Goal: Communication & Community: Answer question/provide support

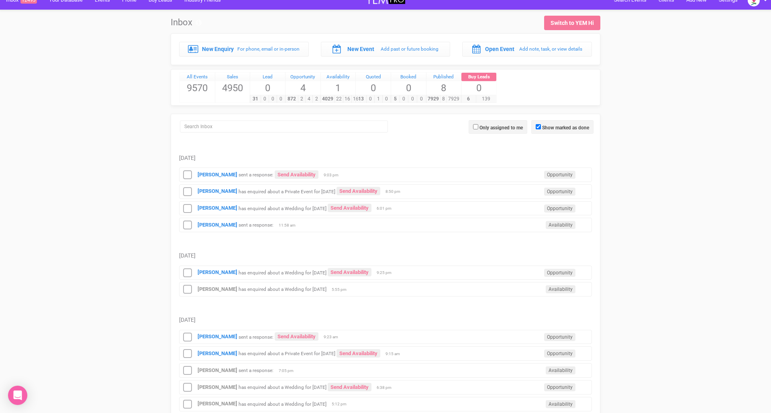
scroll to position [12, 0]
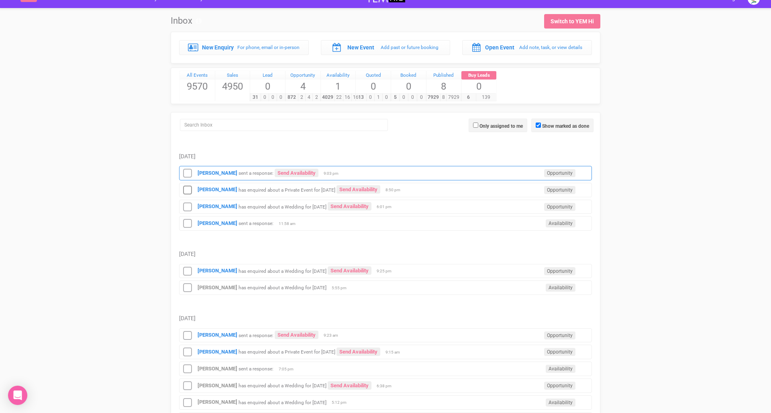
click at [255, 170] on small "sent a response:" at bounding box center [256, 173] width 35 height 6
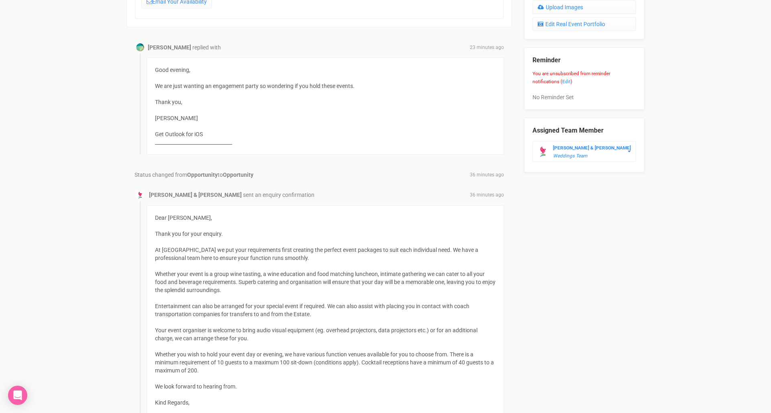
scroll to position [406, 0]
drag, startPoint x: 157, startPoint y: 82, endPoint x: 372, endPoint y: 88, distance: 215.0
click at [372, 88] on div "Good evening, We are just wanting an engagement party so wondering if you hold …" at bounding box center [326, 107] width 358 height 97
drag, startPoint x: 303, startPoint y: 109, endPoint x: 271, endPoint y: 130, distance: 37.8
click at [271, 130] on div "Good evening, We are just wanting an engagement party so wondering if you hold …" at bounding box center [326, 107] width 358 height 97
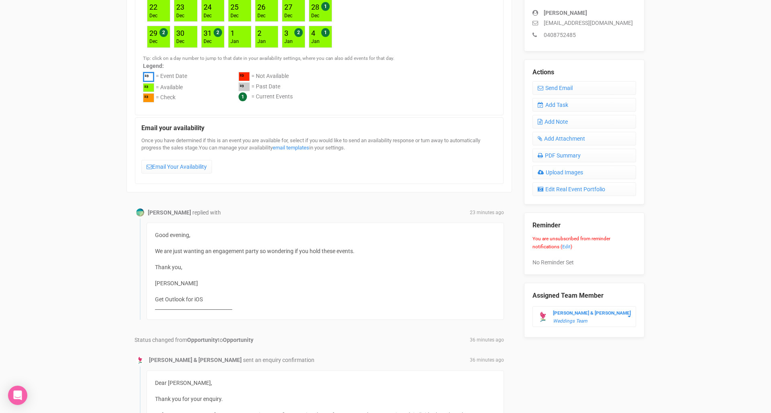
scroll to position [238, 0]
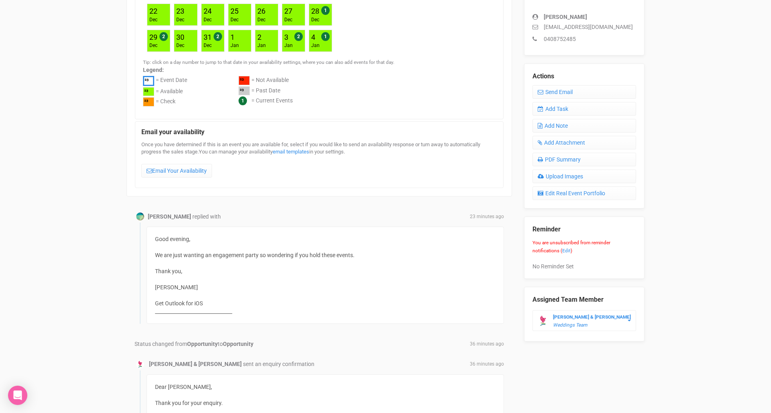
click at [371, 252] on div "Good evening, We are just wanting an engagement party so wondering if you hold …" at bounding box center [326, 275] width 358 height 97
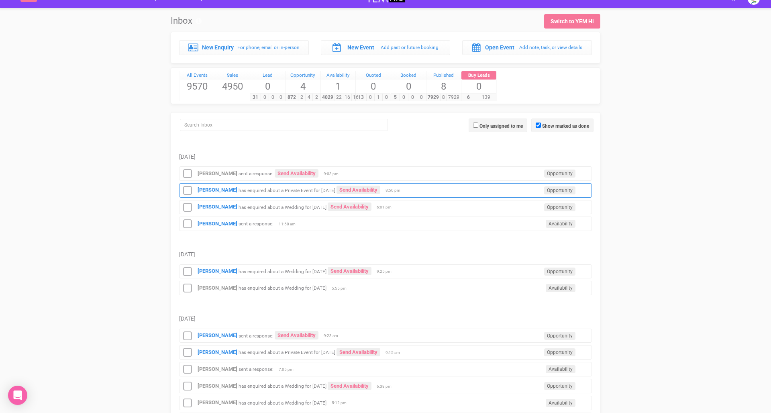
click at [267, 189] on small "has enquired about a Private Event for [DATE]" at bounding box center [287, 190] width 97 height 6
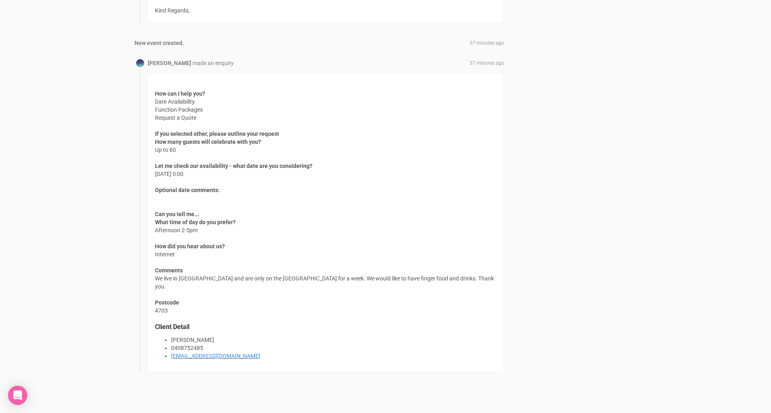
scroll to position [799, 0]
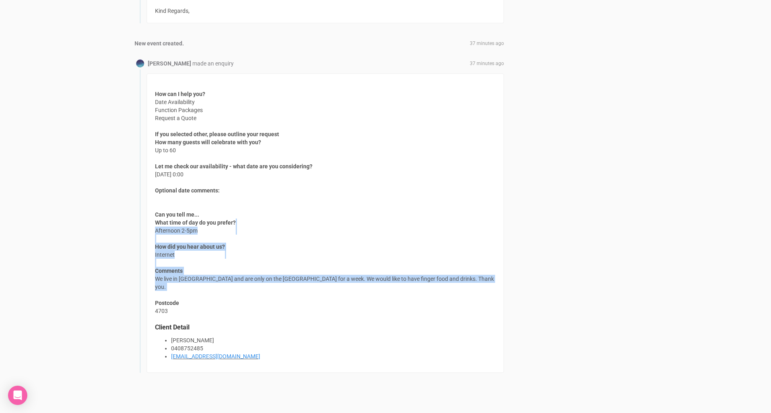
drag, startPoint x: 156, startPoint y: 227, endPoint x: 248, endPoint y: 284, distance: 108.7
click at [248, 284] on div "How can I help you? Date Availability Function Packages Request a Quote If you …" at bounding box center [326, 223] width 358 height 299
drag, startPoint x: 454, startPoint y: 274, endPoint x: 125, endPoint y: 276, distance: 329.0
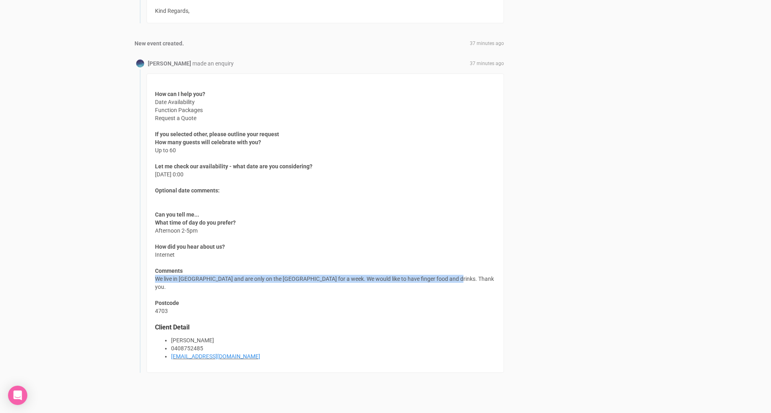
click at [241, 291] on div "How can I help you? Date Availability Function Packages Request a Quote If you …" at bounding box center [326, 223] width 358 height 299
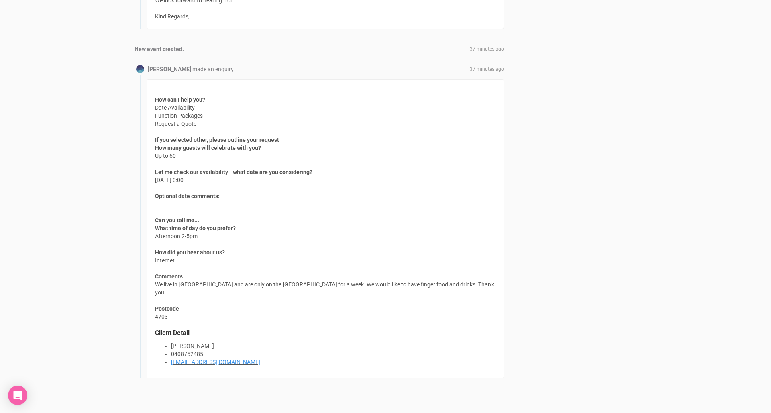
scroll to position [794, 0]
drag, startPoint x: 361, startPoint y: 285, endPoint x: 310, endPoint y: 278, distance: 51.1
click at [310, 278] on div "How can I help you? Date Availability Function Packages Request a Quote If you …" at bounding box center [326, 228] width 358 height 299
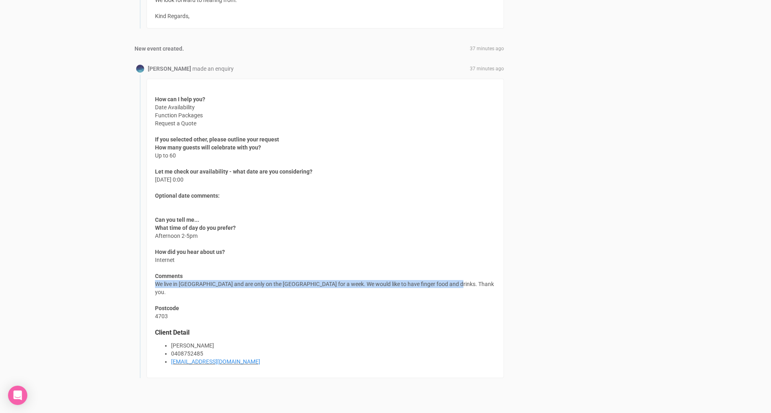
drag, startPoint x: 450, startPoint y: 280, endPoint x: 147, endPoint y: 282, distance: 303.3
click at [147, 282] on div "How can I help you? Date Availability Function Packages Request a Quote If you …" at bounding box center [326, 228] width 358 height 299
copy div "We live in Yeppoon and are only on the Gold Coast for a week. We would like to …"
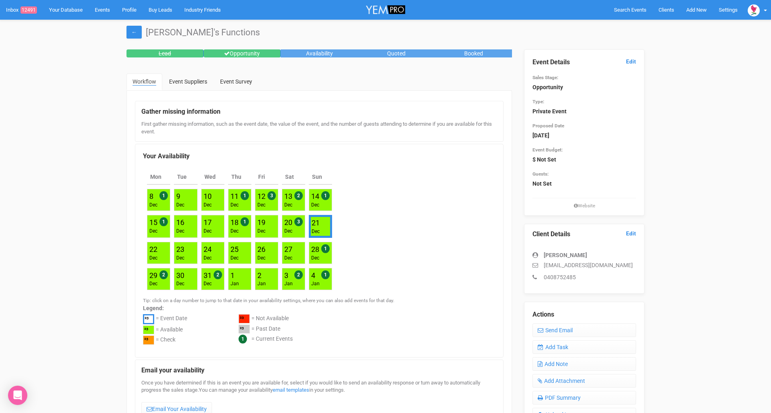
scroll to position [0, 0]
click at [133, 31] on link "←" at bounding box center [134, 32] width 15 height 13
click at [10, 11] on link "Inbox 12491" at bounding box center [21, 10] width 43 height 20
click at [16, 12] on link "Inbox 12491" at bounding box center [21, 10] width 43 height 20
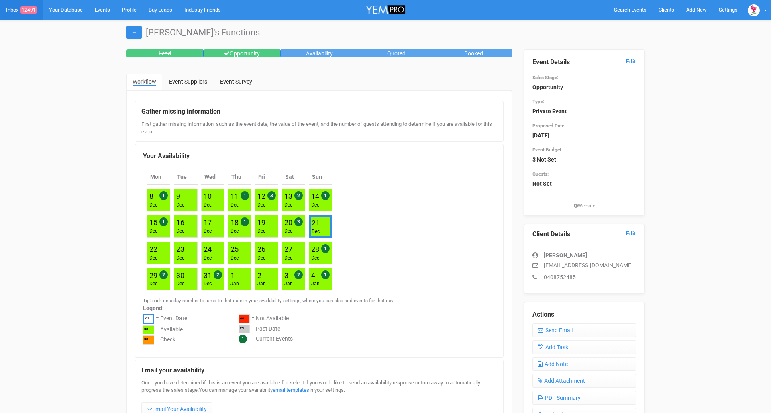
click at [16, 12] on link "Inbox 12491" at bounding box center [21, 10] width 43 height 20
